Goal: Task Accomplishment & Management: Use online tool/utility

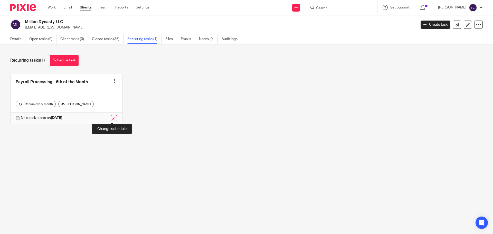
click at [111, 119] on link at bounding box center [114, 118] width 6 height 6
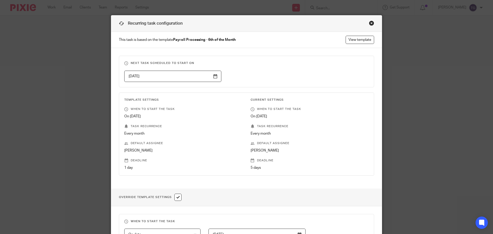
scroll to position [2, 0]
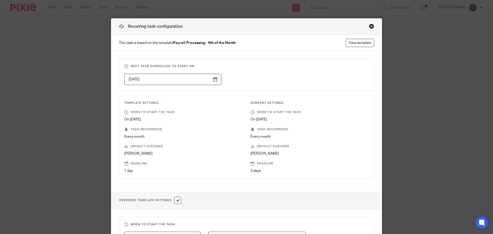
click at [214, 80] on input "[DATE]" at bounding box center [172, 80] width 97 height 12
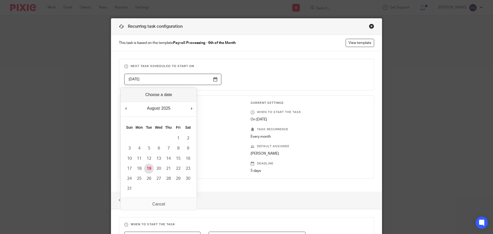
type input "[DATE]"
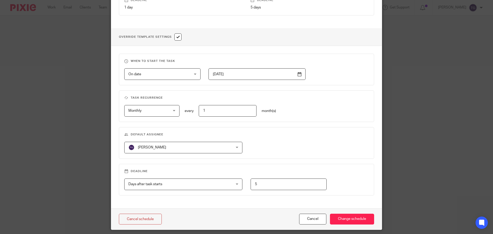
scroll to position [182, 0]
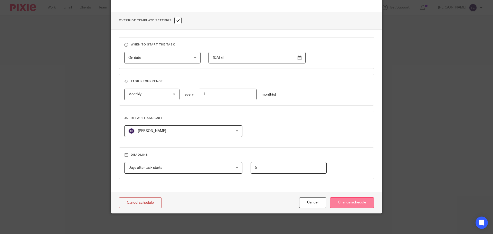
click at [360, 205] on input "Change schedule" at bounding box center [352, 202] width 44 height 11
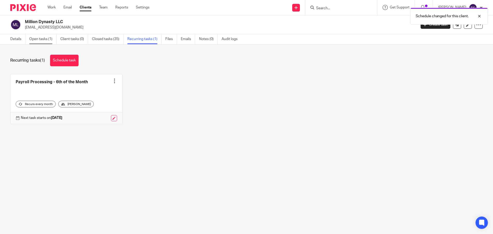
click at [43, 37] on link "Open tasks (1)" at bounding box center [42, 39] width 27 height 10
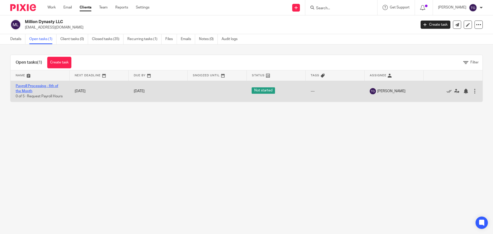
click at [45, 86] on link "Payroll Processing - 6th of the Month" at bounding box center [37, 88] width 43 height 9
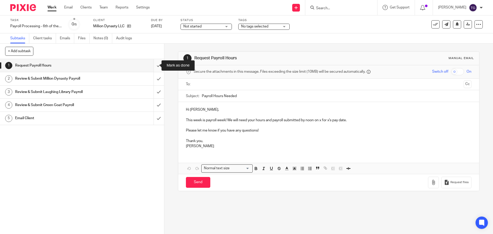
click at [154, 68] on input "submit" at bounding box center [82, 65] width 164 height 13
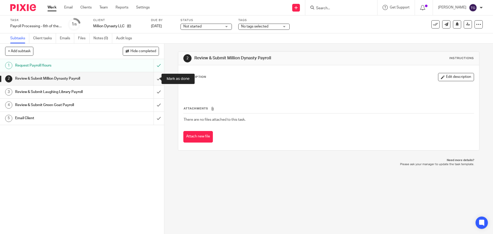
click at [154, 81] on input "submit" at bounding box center [82, 78] width 164 height 13
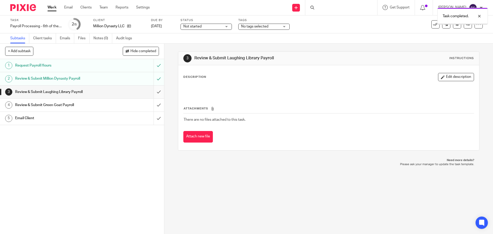
click at [154, 91] on input "submit" at bounding box center [82, 92] width 164 height 13
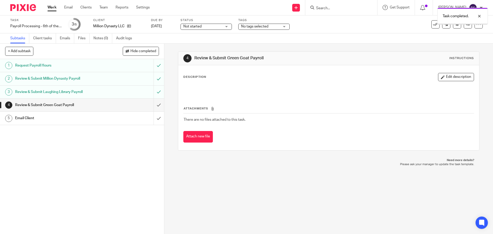
click at [152, 103] on input "submit" at bounding box center [82, 105] width 164 height 13
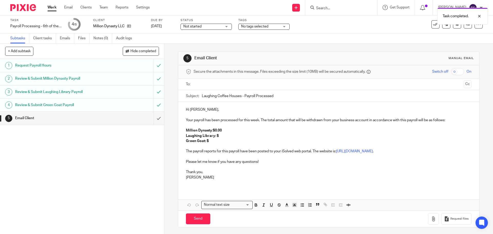
click at [203, 86] on input "text" at bounding box center [329, 84] width 266 height 6
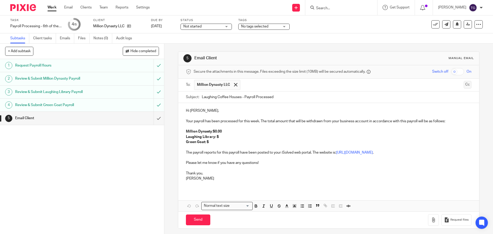
click at [464, 87] on button "Cc" at bounding box center [468, 85] width 8 height 8
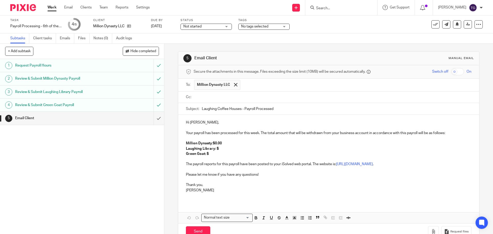
click at [280, 96] on input "text" at bounding box center [333, 97] width 274 height 6
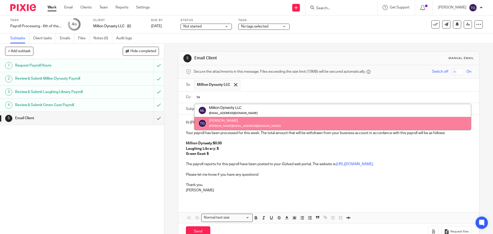
type input "ta"
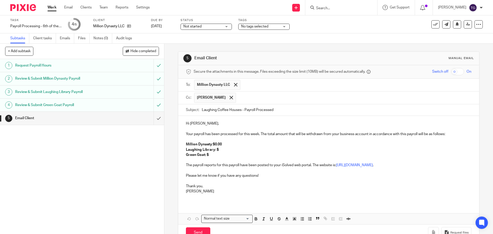
drag, startPoint x: 234, startPoint y: 122, endPoint x: 240, endPoint y: 120, distance: 6.0
click at [224, 150] on p "Laughing Library: $" at bounding box center [328, 149] width 285 height 5
click at [220, 151] on p "Laughing Library: $" at bounding box center [328, 149] width 285 height 5
drag, startPoint x: 234, startPoint y: 149, endPoint x: 218, endPoint y: 149, distance: 16.7
click at [218, 149] on p "Laughing Library: $ $3,773.38" at bounding box center [328, 149] width 285 height 5
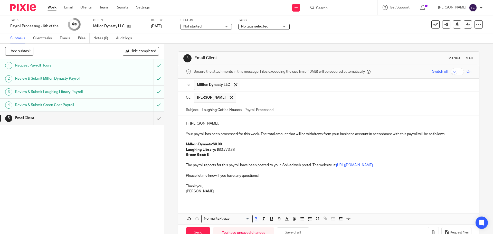
drag, startPoint x: 241, startPoint y: 153, endPoint x: 236, endPoint y: 151, distance: 5.8
click at [221, 152] on div "Hi John, Your payroll has been processed for this week. The total amount that w…" at bounding box center [328, 159] width 301 height 87
click at [237, 151] on p "Laughing Library: $ $3,773.38" at bounding box center [328, 149] width 285 height 5
drag, startPoint x: 235, startPoint y: 149, endPoint x: 217, endPoint y: 150, distance: 17.3
click at [217, 150] on p "Laughing Library: $ $3,773.38" at bounding box center [328, 149] width 285 height 5
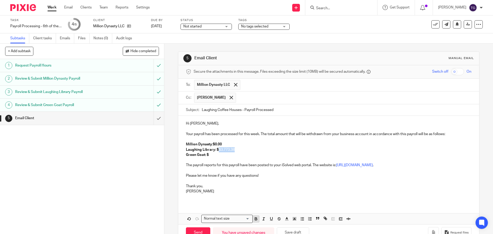
click at [254, 221] on icon "button" at bounding box center [256, 219] width 5 height 5
click at [218, 154] on p "Green Goat: $" at bounding box center [328, 154] width 285 height 5
click at [218, 150] on strong "Laughing Library: $$3,773.38" at bounding box center [210, 150] width 49 height 4
click at [209, 154] on p "Green Goat: $" at bounding box center [328, 154] width 285 height 5
click at [210, 155] on p "Green Goat: $ $7,452.67" at bounding box center [328, 154] width 285 height 5
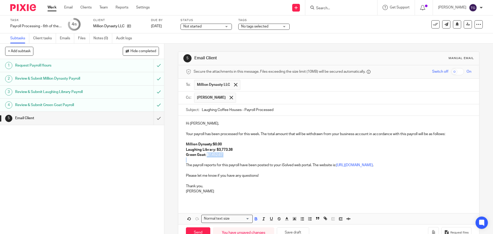
drag, startPoint x: 228, startPoint y: 157, endPoint x: 205, endPoint y: 156, distance: 22.9
click at [205, 156] on div "Hi John, Your payroll has been processed for this week. The total amount that w…" at bounding box center [328, 159] width 301 height 87
click at [256, 219] on icon "button" at bounding box center [256, 219] width 5 height 5
click at [255, 219] on icon "button" at bounding box center [256, 219] width 2 height 1
click at [249, 167] on p "The payroll reports for this payroll have been posted to your iSolved web porta…" at bounding box center [328, 165] width 285 height 5
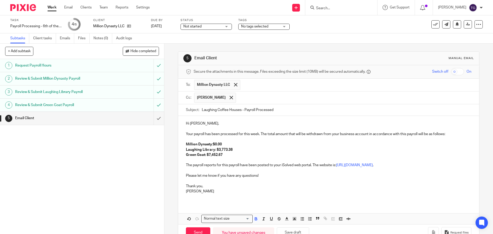
click at [231, 152] on p "Green Goat: $7,452.67" at bounding box center [328, 154] width 285 height 5
drag, startPoint x: 225, startPoint y: 144, endPoint x: 213, endPoint y: 146, distance: 11.5
click at [213, 146] on p "Million Dynasty : $0.00" at bounding box center [328, 144] width 285 height 5
drag, startPoint x: 213, startPoint y: 143, endPoint x: 216, endPoint y: 144, distance: 2.9
click at [214, 143] on strong "$" at bounding box center [214, 145] width 2 height 4
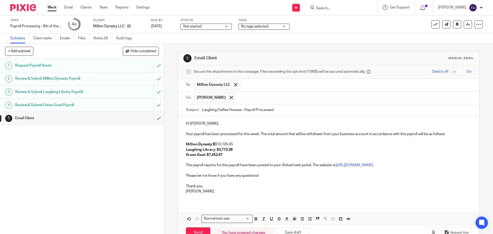
click at [216, 144] on p "Million Dynasty : $ $10,105.45" at bounding box center [328, 144] width 285 height 5
drag, startPoint x: 235, startPoint y: 146, endPoint x: 212, endPoint y: 145, distance: 22.9
click at [212, 145] on p "Million Dynasty : $ 10,105.45" at bounding box center [328, 144] width 285 height 5
click at [254, 220] on icon "button" at bounding box center [256, 219] width 5 height 5
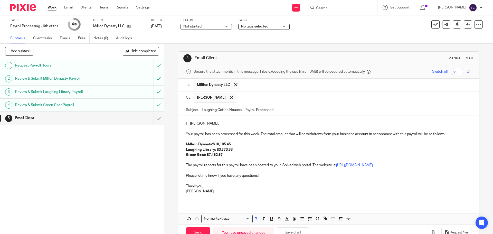
drag, startPoint x: 241, startPoint y: 162, endPoint x: 242, endPoint y: 157, distance: 5.5
click at [242, 157] on div "Hi John, Your payroll has been processed for this week. The total amount that w…" at bounding box center [328, 159] width 301 height 87
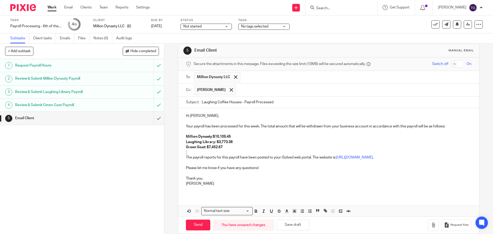
scroll to position [15, 0]
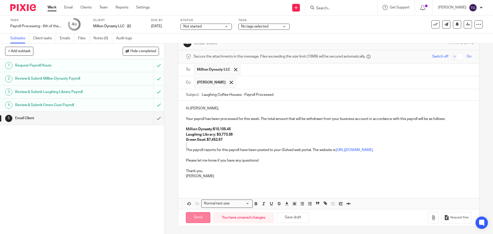
click at [198, 217] on input "Send" at bounding box center [198, 217] width 24 height 11
type input "Sent"
click at [32, 10] on img at bounding box center [23, 7] width 26 height 7
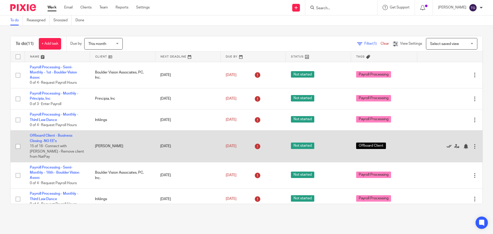
click at [447, 144] on icon at bounding box center [449, 146] width 5 height 5
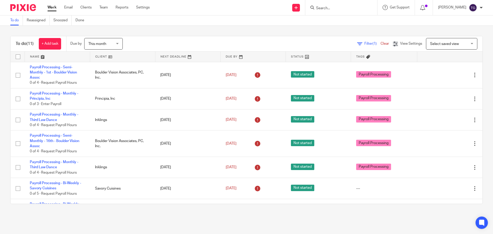
click at [339, 7] on input "Search" at bounding box center [339, 8] width 46 height 5
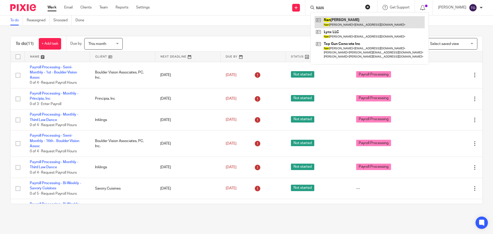
type input "NAN"
click at [347, 23] on link at bounding box center [370, 22] width 110 height 12
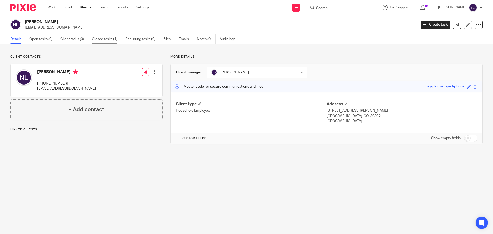
click at [113, 40] on link "Closed tasks (1)" at bounding box center [107, 39] width 30 height 10
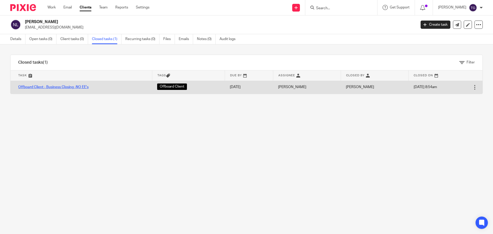
click at [69, 87] on link "Offboard Client - Business Closing -NO EE's" at bounding box center [53, 87] width 70 height 4
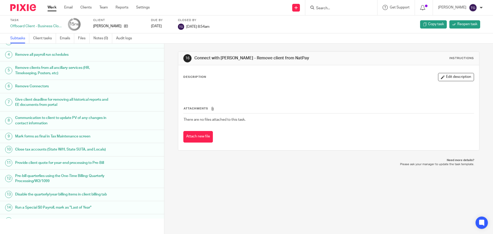
scroll to position [62, 0]
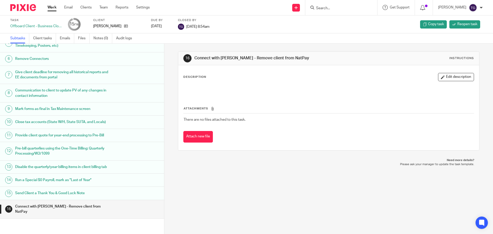
click at [87, 210] on h1 "Connect with [PERSON_NAME] - Remove client from NatPay" at bounding box center [63, 209] width 96 height 13
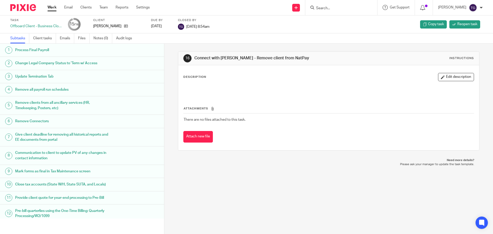
click at [30, 9] on img at bounding box center [23, 7] width 26 height 7
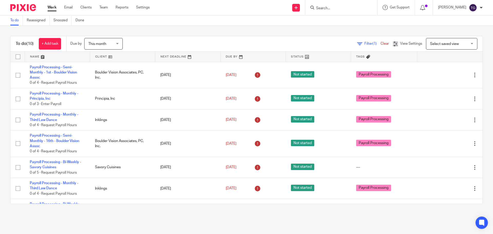
click at [347, 6] on input "Search" at bounding box center [339, 8] width 46 height 5
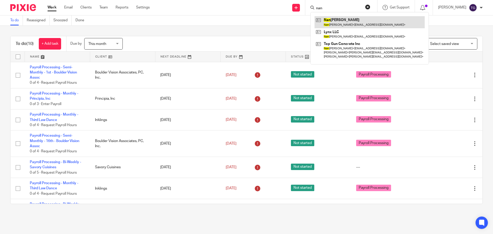
type input "nan"
click at [357, 24] on link at bounding box center [370, 22] width 110 height 12
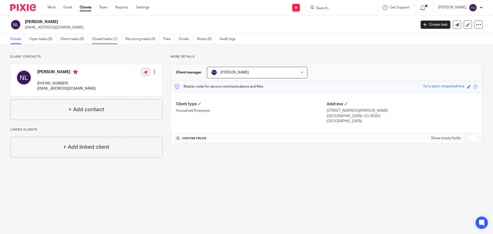
click at [109, 37] on link "Closed tasks (1)" at bounding box center [107, 39] width 30 height 10
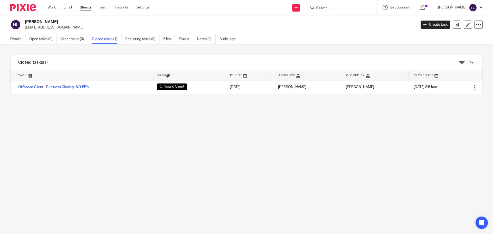
click at [97, 124] on div "Filter tasks Only show tasks matching all of these conditions 1 Task name Is Is…" at bounding box center [246, 139] width 493 height 190
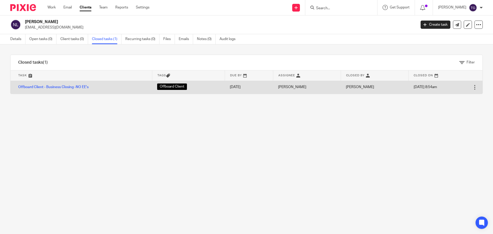
click at [77, 84] on td "Offboard Client - Business Closing -NO EE's" at bounding box center [82, 87] width 142 height 13
click at [77, 87] on link "Offboard Client - Business Closing -NO EE's" at bounding box center [53, 87] width 70 height 4
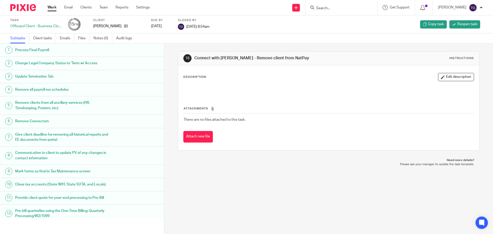
scroll to position [62, 0]
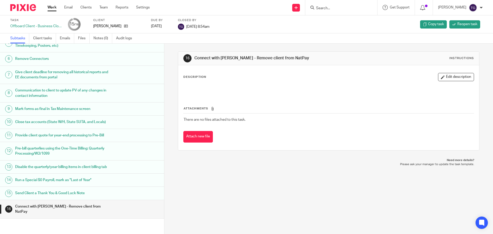
click at [125, 210] on div "Connect with Zane - Remove client from NatPay" at bounding box center [87, 209] width 144 height 13
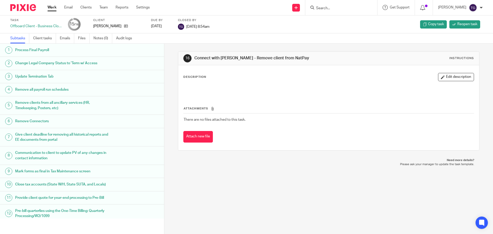
scroll to position [62, 0]
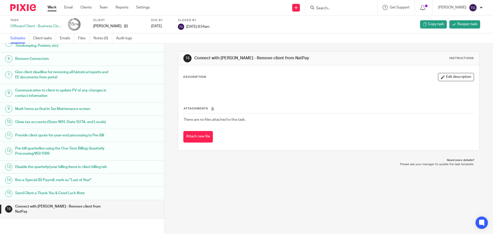
click at [22, 4] on img at bounding box center [23, 7] width 26 height 7
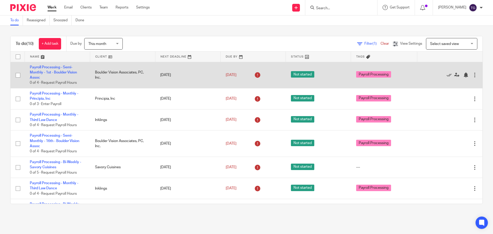
drag, startPoint x: 464, startPoint y: 73, endPoint x: 462, endPoint y: 77, distance: 4.0
click at [472, 73] on div at bounding box center [474, 74] width 5 height 5
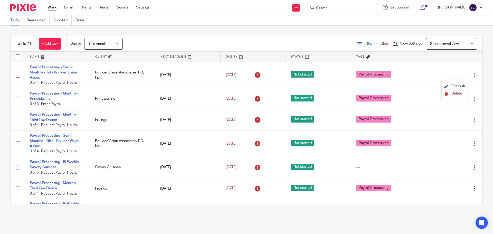
click at [457, 93] on span "Delete" at bounding box center [457, 94] width 11 height 4
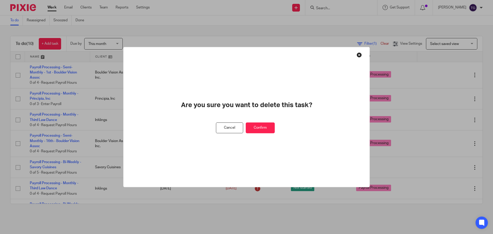
click at [271, 124] on button "Confirm" at bounding box center [260, 127] width 29 height 11
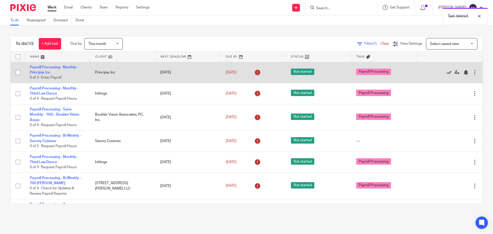
click at [447, 71] on icon at bounding box center [449, 72] width 5 height 5
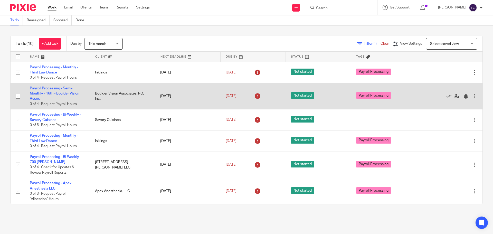
click at [472, 97] on div at bounding box center [474, 96] width 5 height 5
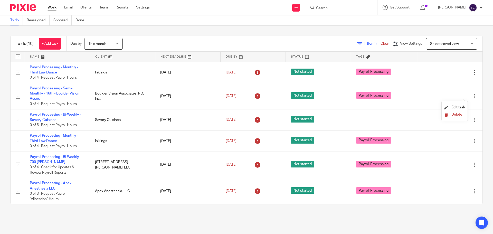
click at [450, 114] on button "Delete" at bounding box center [454, 115] width 21 height 4
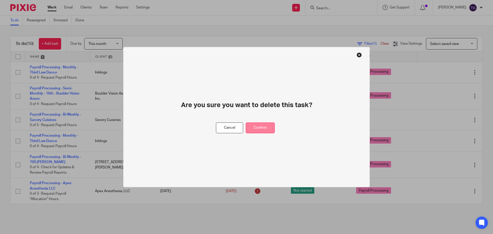
click at [267, 129] on button "Confirm" at bounding box center [260, 127] width 29 height 11
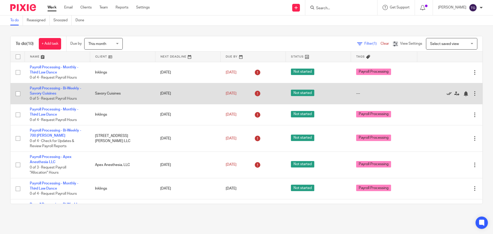
click at [447, 95] on icon at bounding box center [449, 93] width 5 height 5
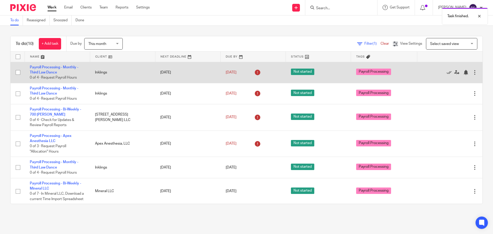
click at [472, 71] on div at bounding box center [474, 72] width 5 height 5
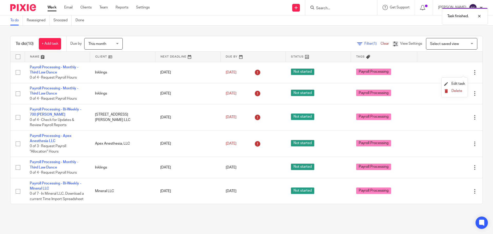
click at [459, 90] on span "Delete" at bounding box center [457, 91] width 11 height 4
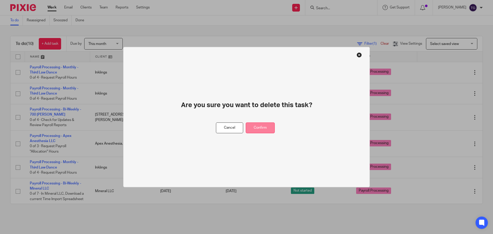
click at [265, 126] on button "Confirm" at bounding box center [260, 127] width 29 height 11
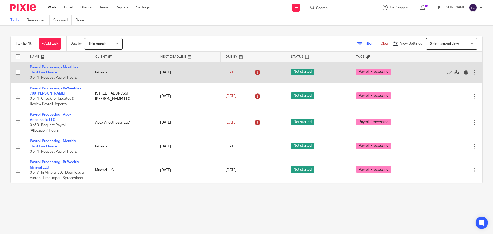
click at [468, 75] on div "Edit task Delete" at bounding box center [450, 72] width 55 height 13
click at [472, 71] on div at bounding box center [474, 72] width 5 height 5
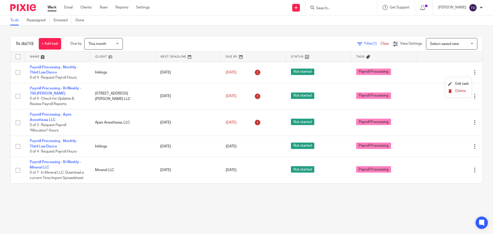
click at [459, 91] on span "Delete" at bounding box center [461, 91] width 11 height 4
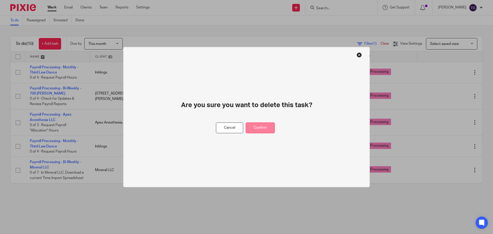
click at [254, 125] on button "Confirm" at bounding box center [260, 127] width 29 height 11
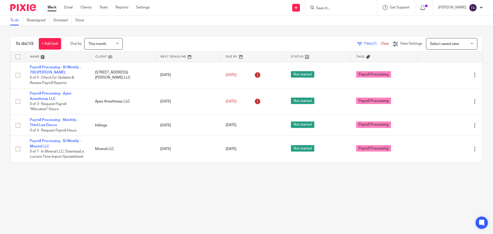
click at [100, 234] on html "Work Email Clients Team Reports Settings Work Email Clients Team Reports Settin…" at bounding box center [246, 117] width 493 height 234
